Goal: Task Accomplishment & Management: Complete application form

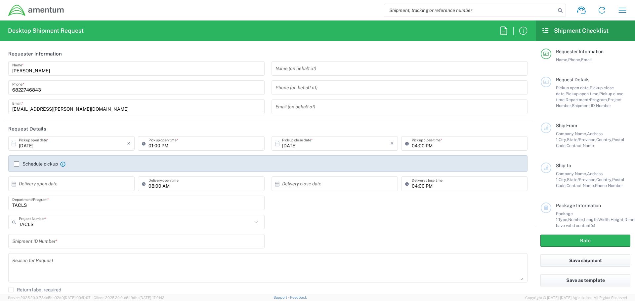
drag, startPoint x: 63, startPoint y: 182, endPoint x: 73, endPoint y: 184, distance: 10.7
click at [63, 182] on input "text" at bounding box center [73, 184] width 108 height 12
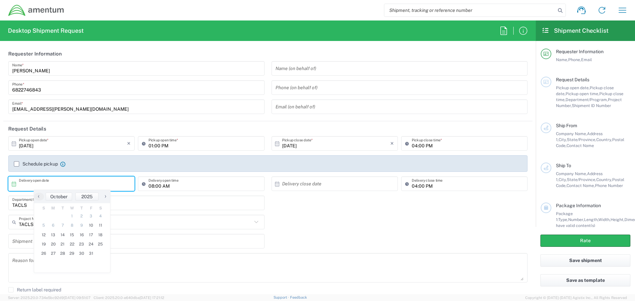
click at [73, 184] on input "text" at bounding box center [73, 184] width 108 height 12
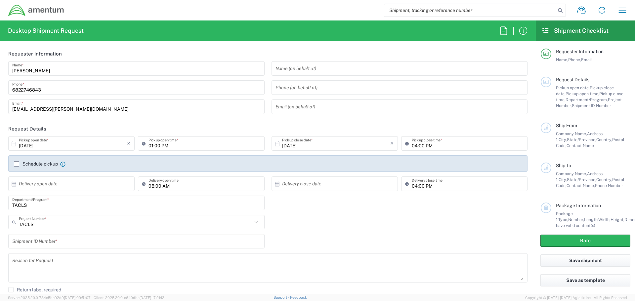
click at [74, 184] on input "text" at bounding box center [73, 184] width 108 height 12
click at [65, 237] on span "14" at bounding box center [63, 235] width 10 height 9
type input "[DATE]"
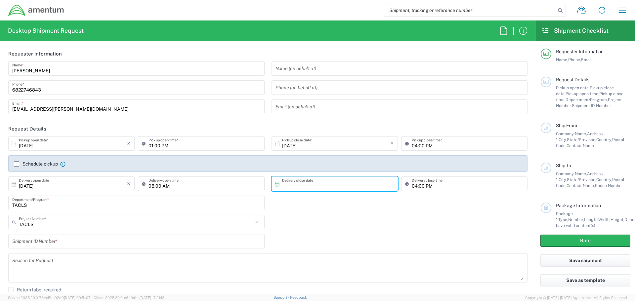
click at [323, 184] on input "text" at bounding box center [336, 184] width 108 height 12
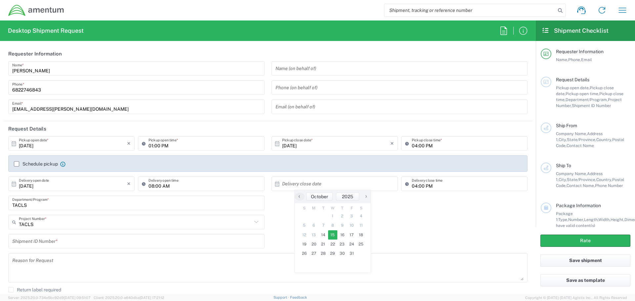
click at [332, 237] on span "15" at bounding box center [333, 235] width 10 height 9
type input "[DATE]"
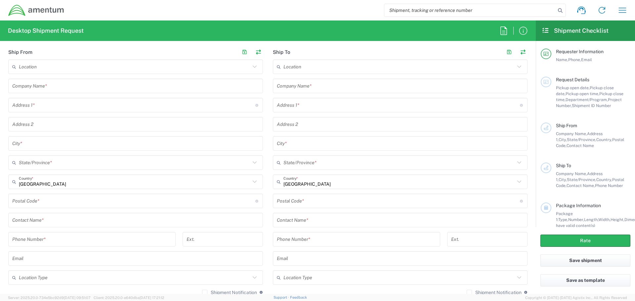
scroll to position [298, 0]
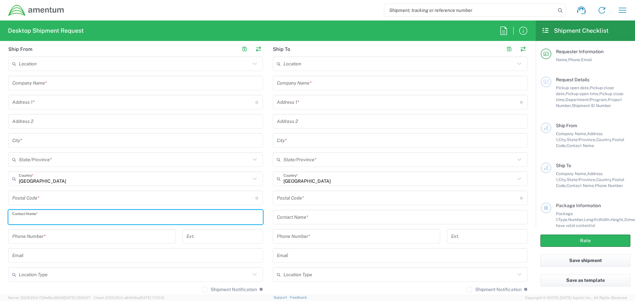
click at [57, 219] on input "text" at bounding box center [135, 218] width 247 height 12
type input "jonte"
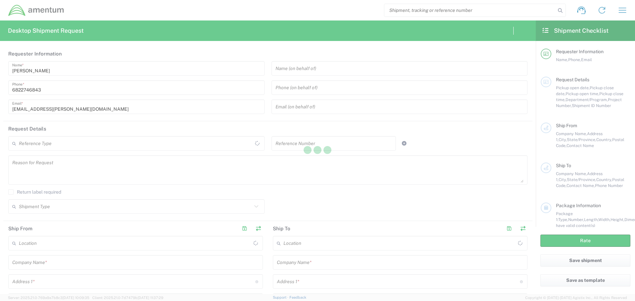
type input "[GEOGRAPHIC_DATA]"
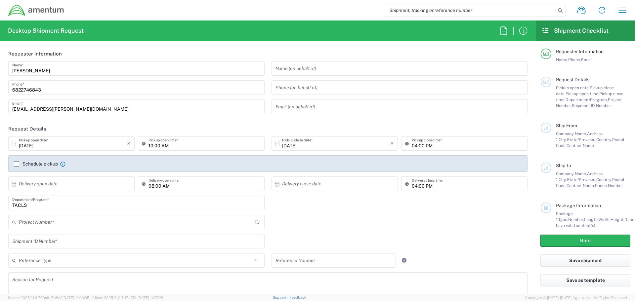
type input "TACLS"
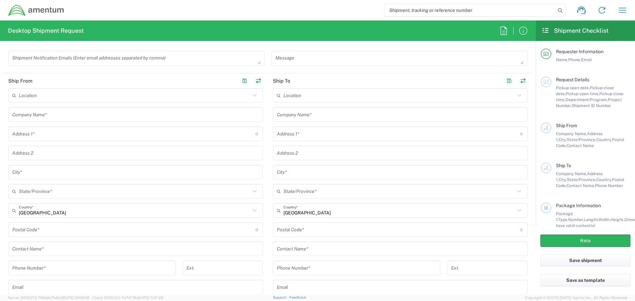
scroll to position [298, 0]
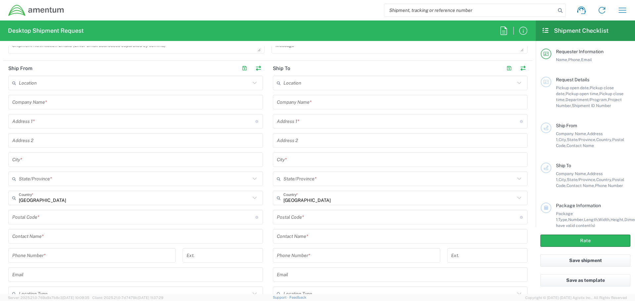
click at [55, 236] on input "text" at bounding box center [135, 237] width 247 height 12
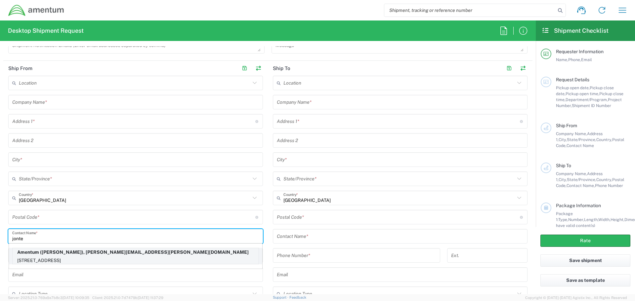
type input "jonte"
click at [57, 255] on p "Amentum ([PERSON_NAME]), [PERSON_NAME][EMAIL_ADDRESS][PERSON_NAME][DOMAIN_NAME]" at bounding box center [136, 253] width 246 height 8
type input "Amentum"
type input "[STREET_ADDRESS]"
type input "[GEOGRAPHIC_DATA]"
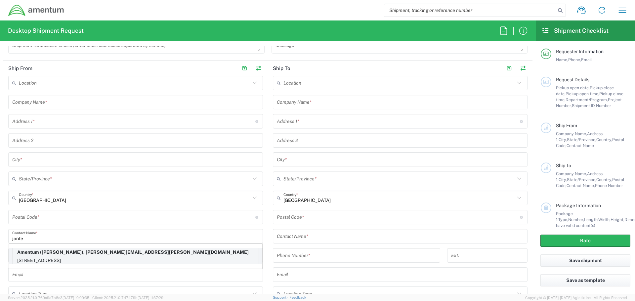
type input "[US_STATE]"
type input "76177"
type input "[PERSON_NAME]"
type input "6822746843"
type input "[EMAIL_ADDRESS][PERSON_NAME][DOMAIN_NAME]"
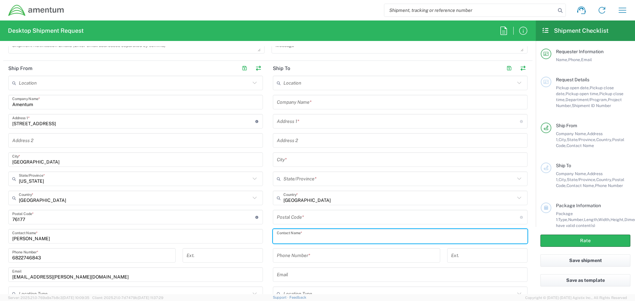
click at [296, 235] on input "text" at bounding box center [400, 237] width 247 height 12
type input "j"
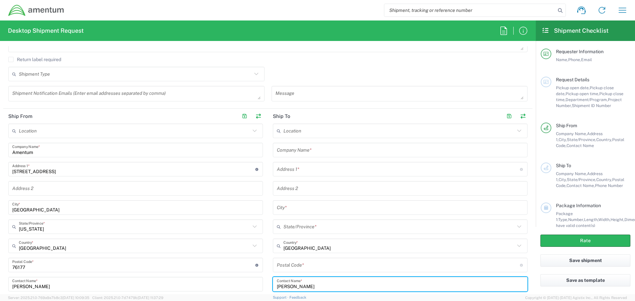
scroll to position [232, 0]
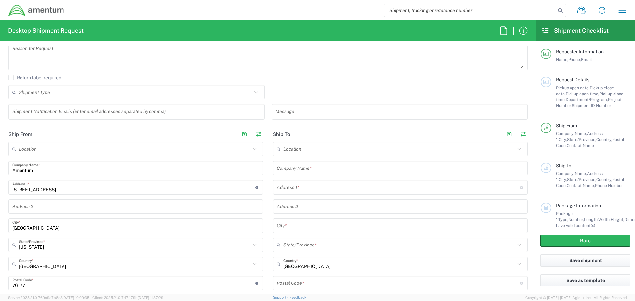
type input "[PERSON_NAME]"
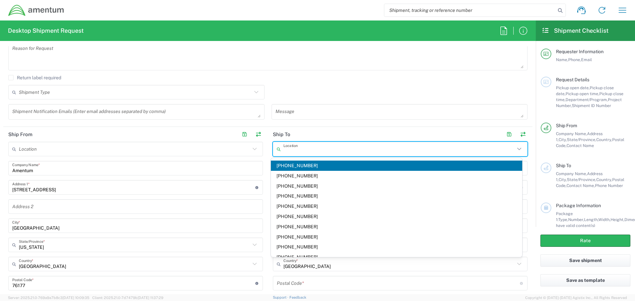
click at [297, 146] on input "text" at bounding box center [400, 150] width 232 height 12
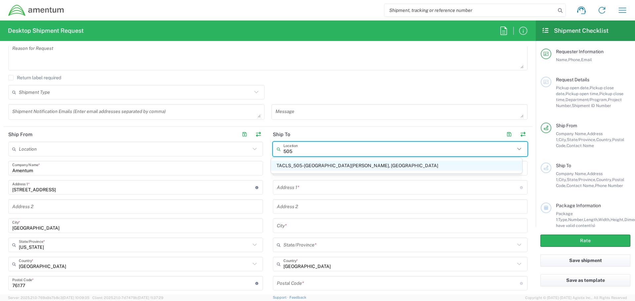
click at [297, 164] on span "TACLS_505-[GEOGRAPHIC_DATA][PERSON_NAME], [GEOGRAPHIC_DATA]" at bounding box center [397, 166] width 252 height 10
type input "TACLS_505-[GEOGRAPHIC_DATA][PERSON_NAME], [GEOGRAPHIC_DATA]"
type input "Amentum Services, Inc."
type input "Bldg [STREET_ADDRESS][DEMOGRAPHIC_DATA]"
type input "Hangar 6"
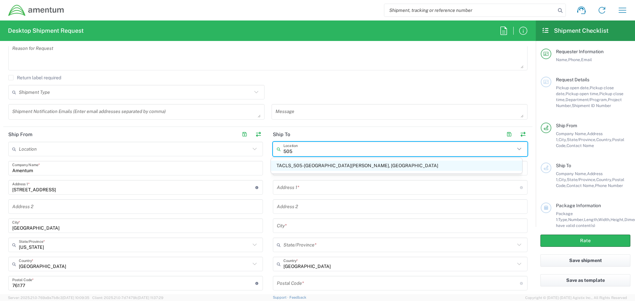
type input "[GEOGRAPHIC_DATA]"
type input "[US_STATE]"
type input "99506"
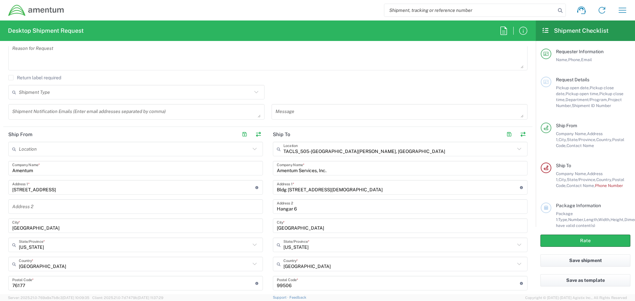
click at [339, 153] on input "TACLS_505-[GEOGRAPHIC_DATA][PERSON_NAME], [GEOGRAPHIC_DATA]" at bounding box center [400, 150] width 232 height 12
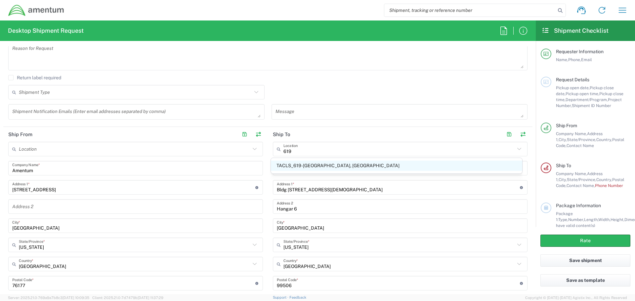
click at [322, 162] on span "TACLS_619-[GEOGRAPHIC_DATA], [GEOGRAPHIC_DATA]" at bounding box center [397, 166] width 252 height 10
type input "TACLS_619-[GEOGRAPHIC_DATA], [GEOGRAPHIC_DATA]"
type input "[STREET_ADDRESS][PERSON_NAME]"
type input "Bldg. 9530"
type input "DEL [PERSON_NAME]"
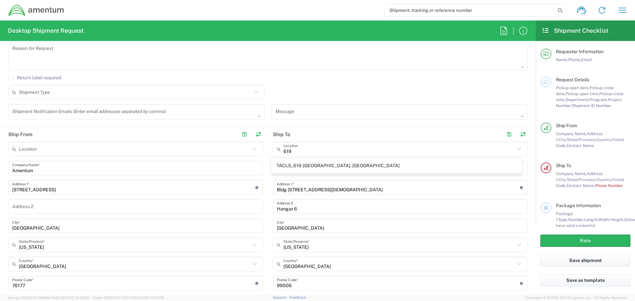
type input "[US_STATE]"
type input "78617"
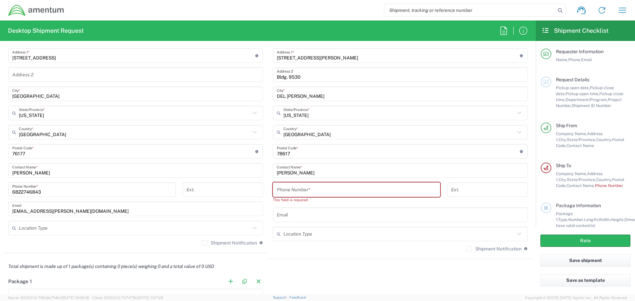
scroll to position [364, 0]
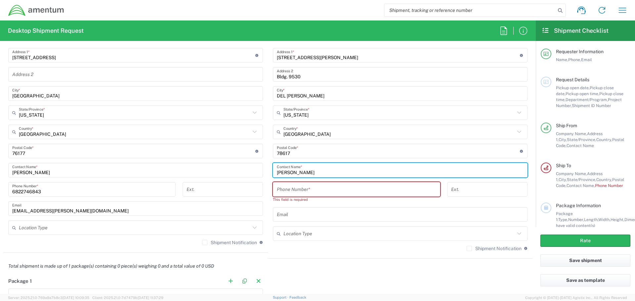
click at [301, 174] on input "[PERSON_NAME]" at bounding box center [400, 171] width 247 height 12
type input "[PERSON_NAME]"
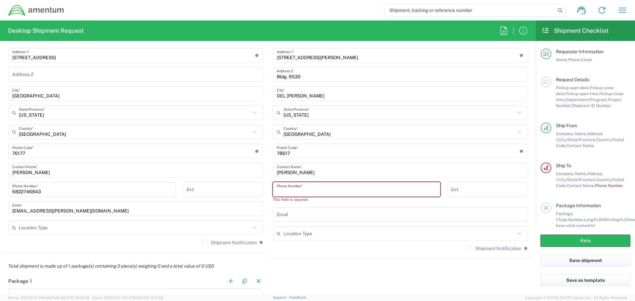
click at [283, 193] on input "tel" at bounding box center [357, 190] width 160 height 12
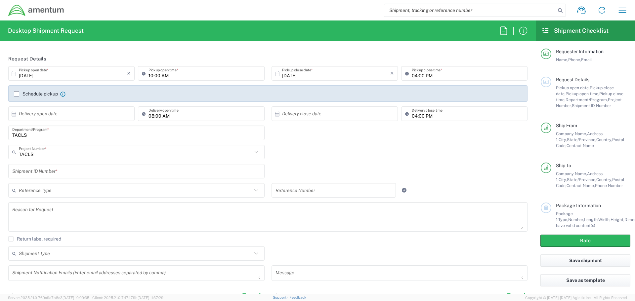
scroll to position [66, 0]
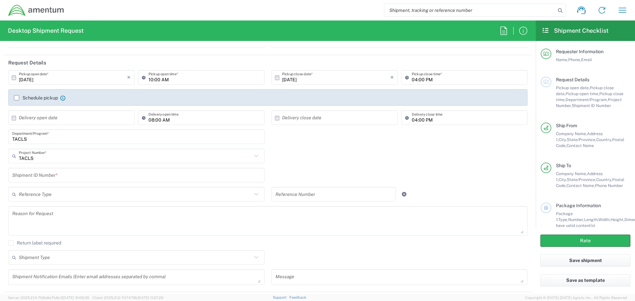
type input "8179442786"
click at [64, 173] on input "text" at bounding box center [136, 176] width 249 height 12
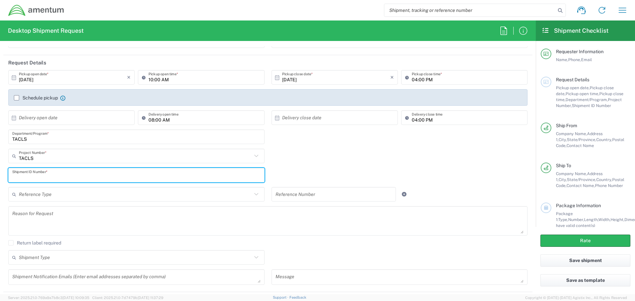
paste input "4857.1.2102.00.00.00.000.FRE"
type input "4857.1.2102.00.00.00.000.FRE"
click at [310, 167] on div "TACLS Project Number * 0915.E0002.02.000.2CE,LABOR ONLY OPT YR 1 ,1 ,82 ,9 0001…" at bounding box center [268, 158] width 526 height 19
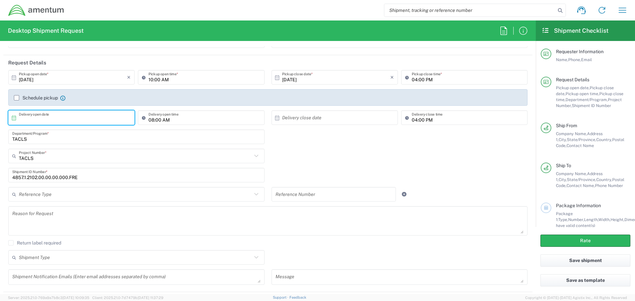
click at [68, 117] on input "text" at bounding box center [73, 118] width 108 height 12
click at [64, 170] on span "14" at bounding box center [63, 168] width 10 height 9
type input "[DATE]"
click at [322, 118] on input "text" at bounding box center [336, 118] width 108 height 12
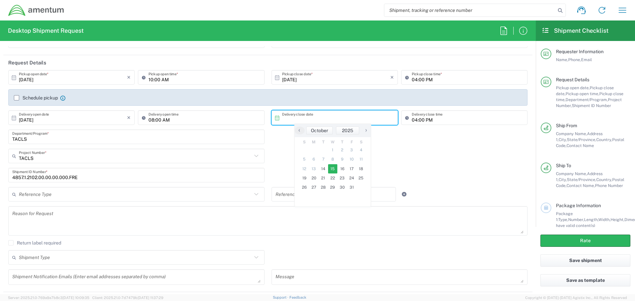
click at [333, 167] on span "15" at bounding box center [333, 168] width 10 height 9
type input "[DATE]"
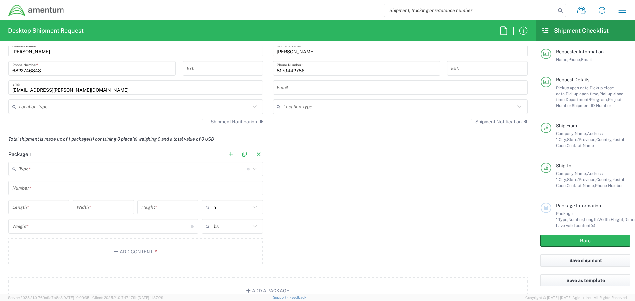
scroll to position [496, 0]
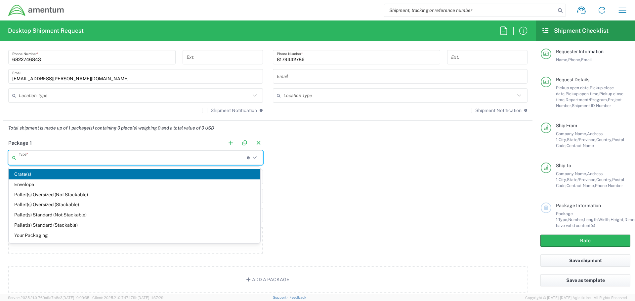
click at [65, 159] on input "text" at bounding box center [133, 158] width 228 height 12
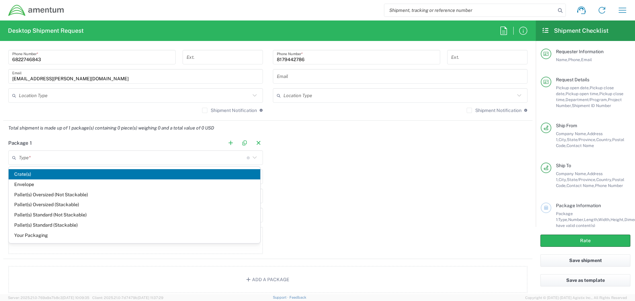
click at [54, 188] on span "Envelope" at bounding box center [135, 185] width 252 height 10
type input "Envelope"
type input "1"
type input "9.5"
type input "12.5"
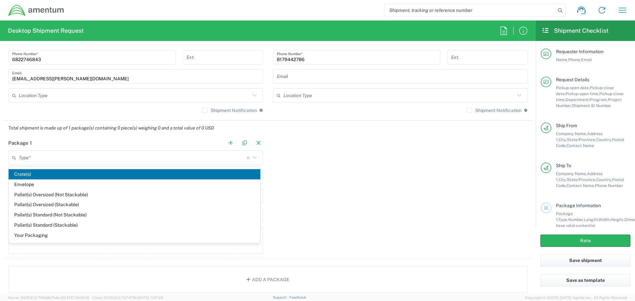
type input "0.25"
type input "1"
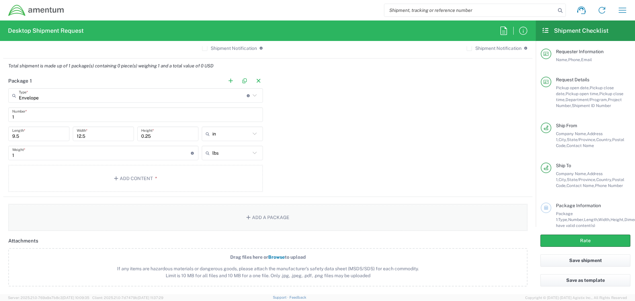
scroll to position [563, 0]
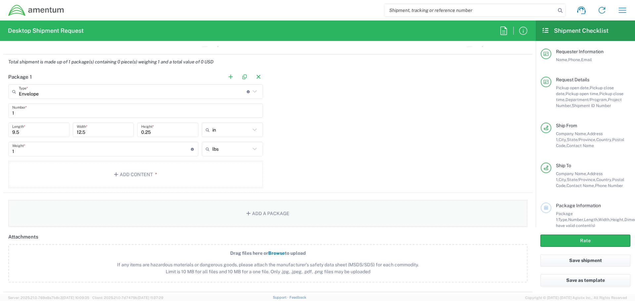
click at [277, 215] on button "Add a Package" at bounding box center [268, 213] width 520 height 27
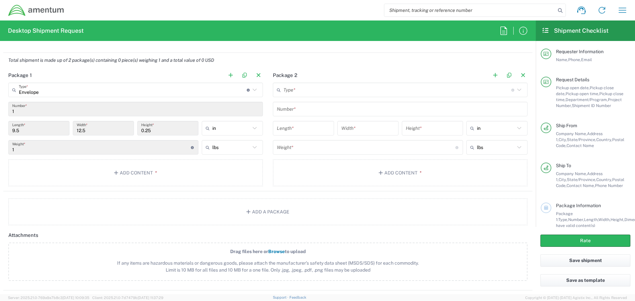
scroll to position [501, 0]
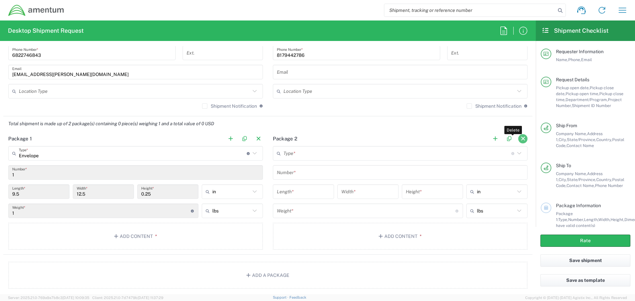
click at [520, 137] on button "button" at bounding box center [523, 138] width 9 height 9
click at [163, 234] on button "Add Content *" at bounding box center [135, 236] width 255 height 27
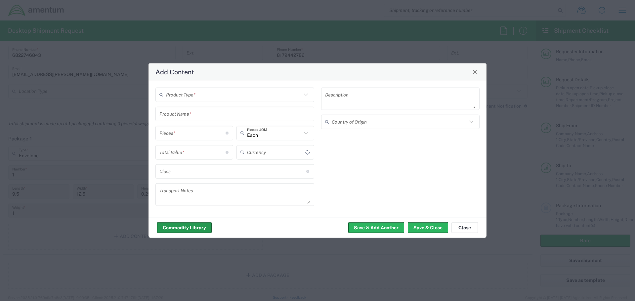
type input "US Dollar"
click at [304, 95] on icon at bounding box center [306, 94] width 9 height 9
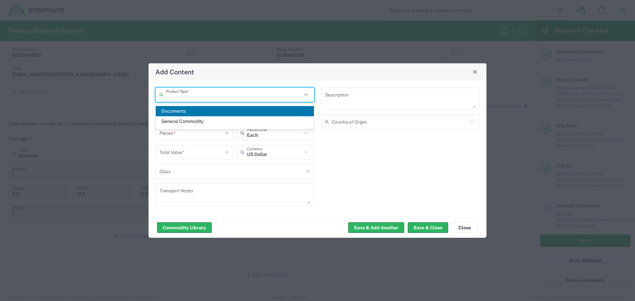
click at [275, 111] on span "Documents" at bounding box center [235, 111] width 158 height 10
type input "Documents"
type input "1"
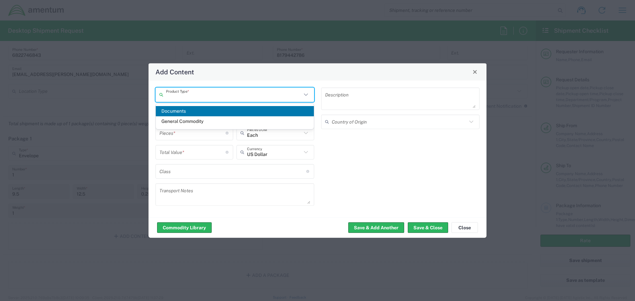
type textarea "Documents"
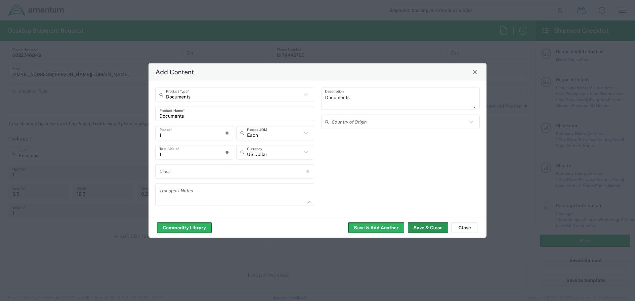
click at [427, 233] on button "Save & Close" at bounding box center [428, 228] width 40 height 11
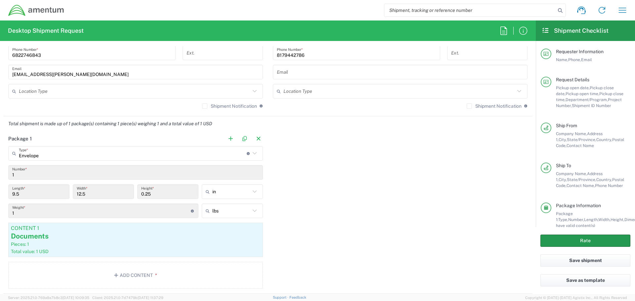
click at [567, 244] on button "Rate" at bounding box center [586, 241] width 90 height 12
type input "TACLS"
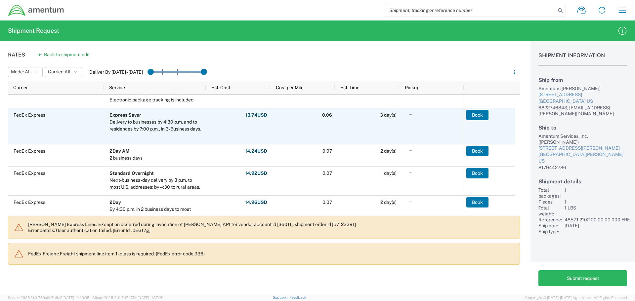
scroll to position [165, 0]
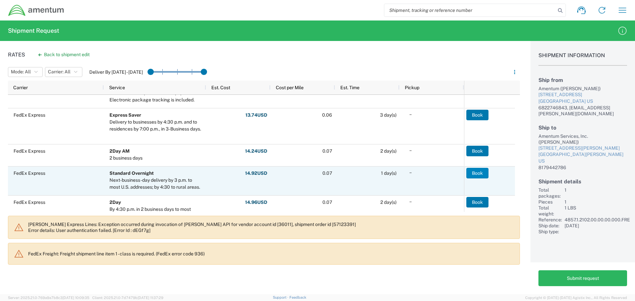
click at [475, 176] on button "Book" at bounding box center [478, 173] width 22 height 11
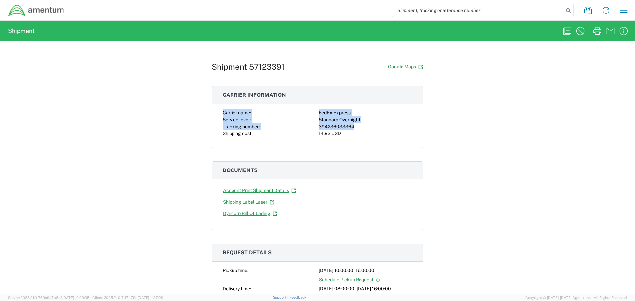
drag, startPoint x: 222, startPoint y: 111, endPoint x: 358, endPoint y: 128, distance: 137.0
click at [358, 128] on div "Carrier name: FedEx Express Service level: Standard Overnight Tracking number: …" at bounding box center [318, 124] width 190 height 28
copy div "Carrier name: FedEx Express Service level: Standard Overnight Tracking number: …"
click at [597, 31] on icon "button" at bounding box center [597, 31] width 11 height 11
click at [565, 32] on icon "button" at bounding box center [568, 31] width 8 height 8
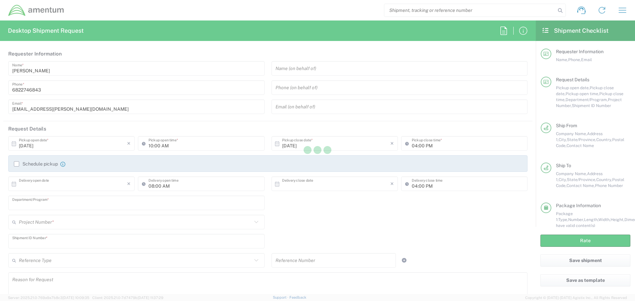
type input "[DATE]"
type input "TACLS"
type input "4857.1.2102.00.00.00.000.FRE"
type textarea "[EMAIL_ADDRESS][PERSON_NAME][DOMAIN_NAME]"
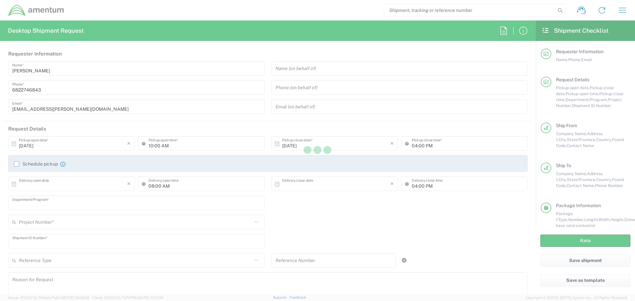
type input "Amentum"
type input "[STREET_ADDRESS]"
type input "[GEOGRAPHIC_DATA]"
type input "[US_STATE]"
type input "76177"
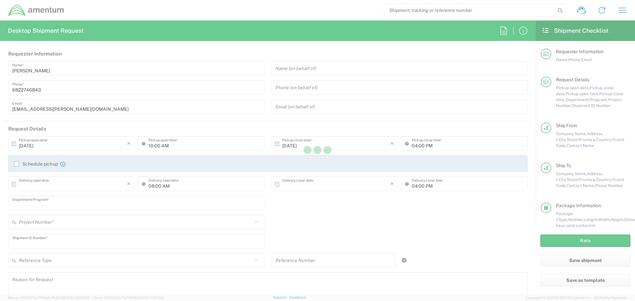
type input "[PERSON_NAME]"
type input "6822746843"
type input "[EMAIL_ADDRESS][PERSON_NAME][DOMAIN_NAME]"
type input "TACLS_619-[GEOGRAPHIC_DATA], [GEOGRAPHIC_DATA]"
type input "Amentum Services, Inc."
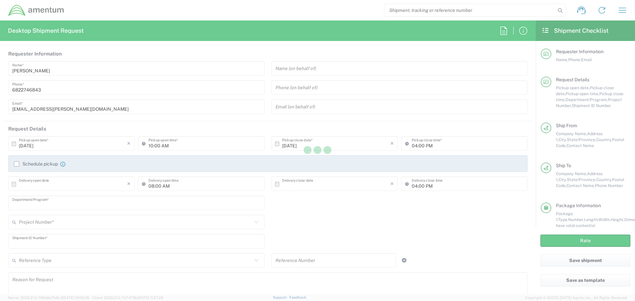
type input "[STREET_ADDRESS][PERSON_NAME]"
type input "Bldg. 9530"
type input "DEL [PERSON_NAME]"
type input "[US_STATE]"
type input "78617"
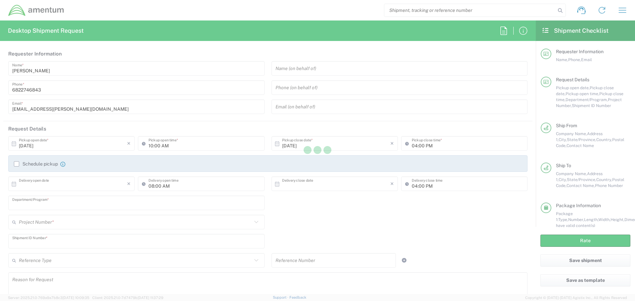
type input "[PERSON_NAME]"
type input "8179442786"
type input "Envelope"
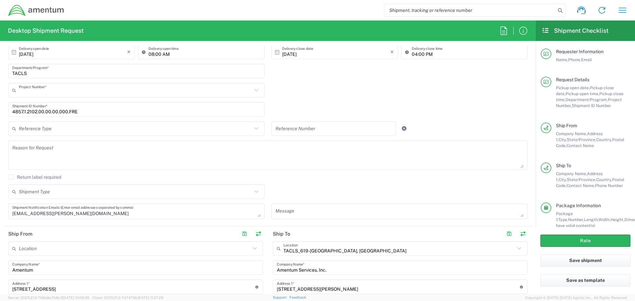
type input "TACLS"
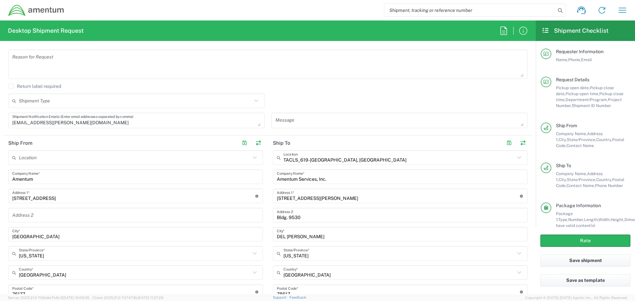
scroll to position [232, 0]
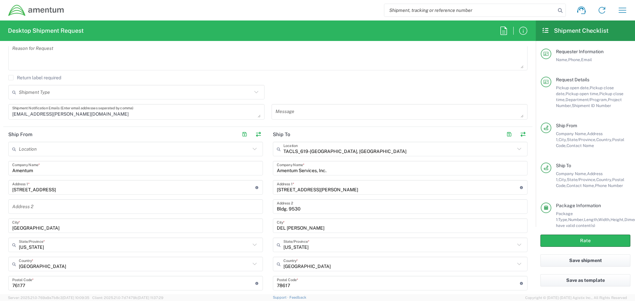
click at [360, 153] on input "TACLS_619-[GEOGRAPHIC_DATA], [GEOGRAPHIC_DATA]" at bounding box center [400, 150] width 232 height 12
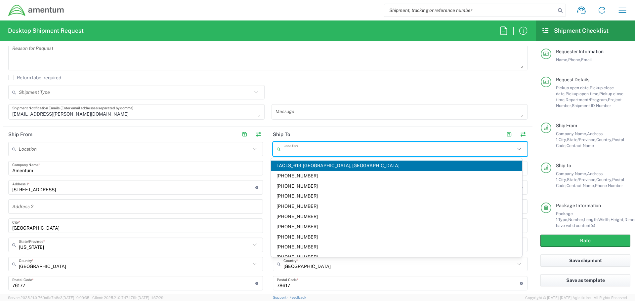
click at [360, 153] on input "text" at bounding box center [400, 150] width 232 height 12
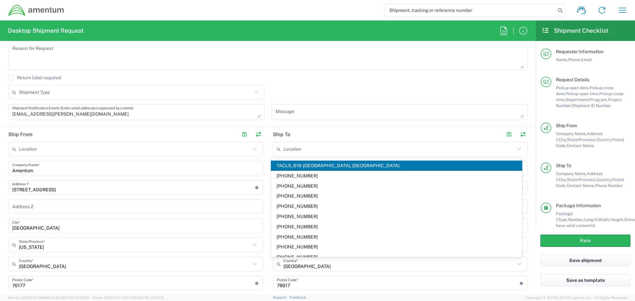
click at [304, 148] on input "text" at bounding box center [400, 150] width 232 height 12
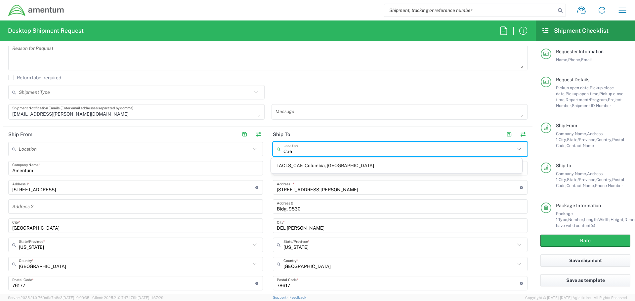
click at [312, 168] on span "TACLS_CAE-Columbia, [GEOGRAPHIC_DATA]" at bounding box center [397, 166] width 252 height 10
type input "TACLS_CAE-Columbia, [GEOGRAPHIC_DATA]"
type input "[STREET_ADDRESS]"
type input "[GEOGRAPHIC_DATA]"
type input "[US_STATE]"
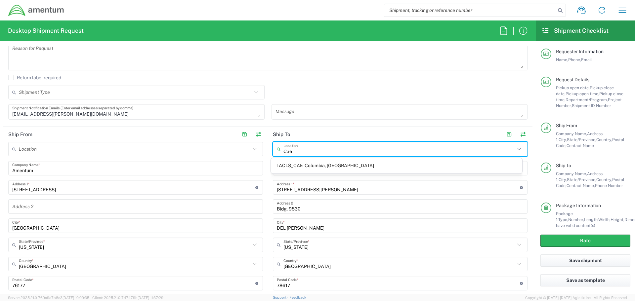
type input "29170"
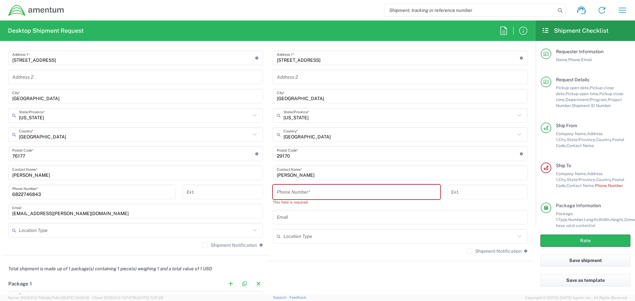
scroll to position [364, 0]
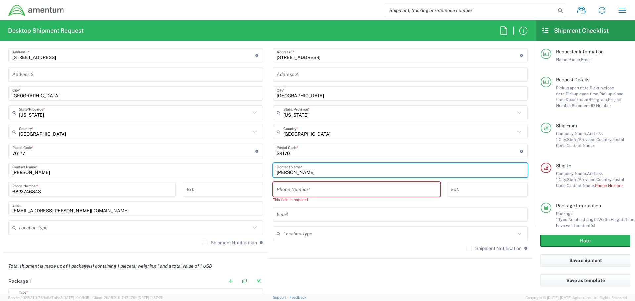
drag, startPoint x: 331, startPoint y: 170, endPoint x: 265, endPoint y: 173, distance: 65.2
click at [268, 173] on main "TACLS_CAE-[GEOGRAPHIC_DATA], [GEOGRAPHIC_DATA] Location TACLS_CAE-[GEOGRAPHIC_D…" at bounding box center [400, 133] width 265 height 247
click at [321, 171] on input "[PERSON_NAME]" at bounding box center [400, 171] width 247 height 12
type input "J"
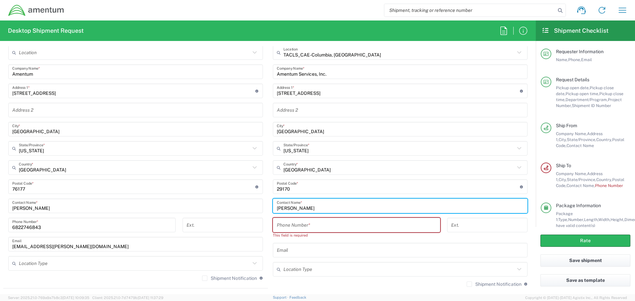
scroll to position [331, 0]
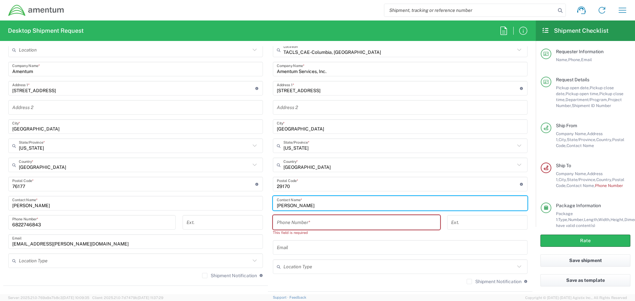
type input "[PERSON_NAME]"
click at [330, 224] on input "tel" at bounding box center [357, 223] width 160 height 12
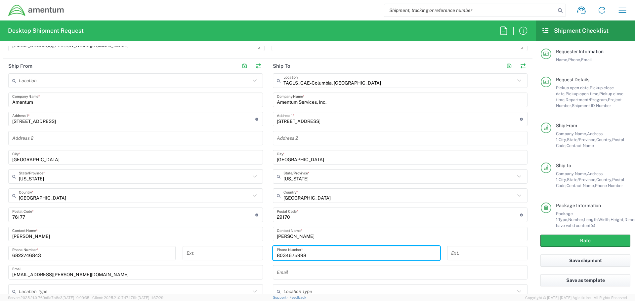
scroll to position [298, 0]
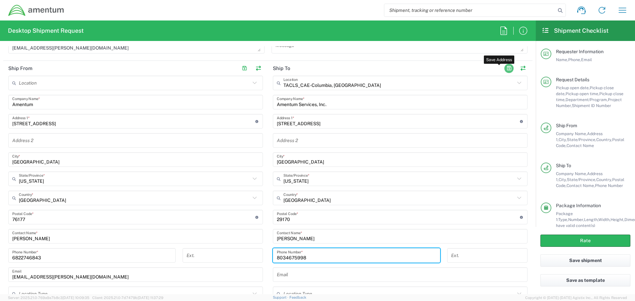
type input "8034675998"
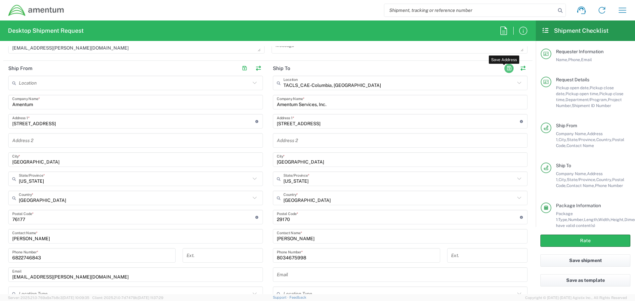
click at [505, 69] on button "button" at bounding box center [509, 68] width 9 height 9
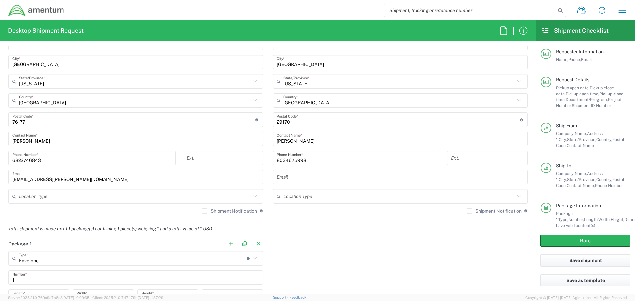
scroll to position [397, 0]
click at [550, 238] on button "Rate" at bounding box center [586, 241] width 90 height 12
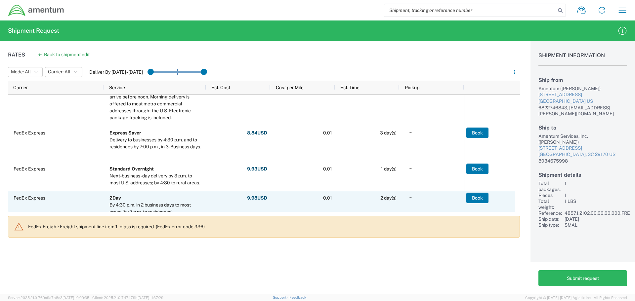
scroll to position [66, 0]
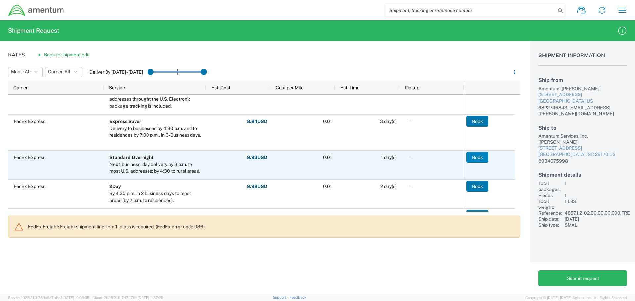
click at [476, 158] on button "Book" at bounding box center [478, 157] width 22 height 11
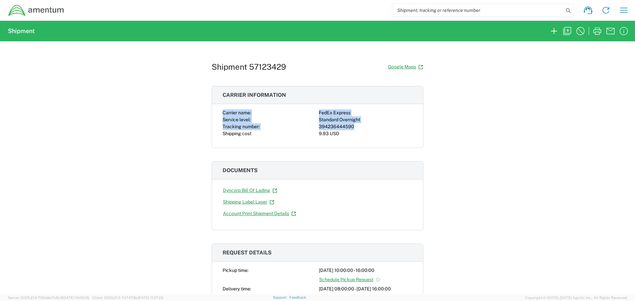
drag, startPoint x: 219, startPoint y: 113, endPoint x: 341, endPoint y: 123, distance: 121.9
click at [351, 125] on div "Carrier name: FedEx Express Service level: Standard Overnight Tracking number: …" at bounding box center [317, 129] width 211 height 38
copy div "Carrier name: FedEx Express Service level: Standard Overnight Tracking number: …"
drag, startPoint x: 596, startPoint y: 33, endPoint x: 600, endPoint y: 44, distance: 11.6
click at [596, 33] on icon "button" at bounding box center [598, 30] width 8 height 7
